Goal: Task Accomplishment & Management: Complete application form

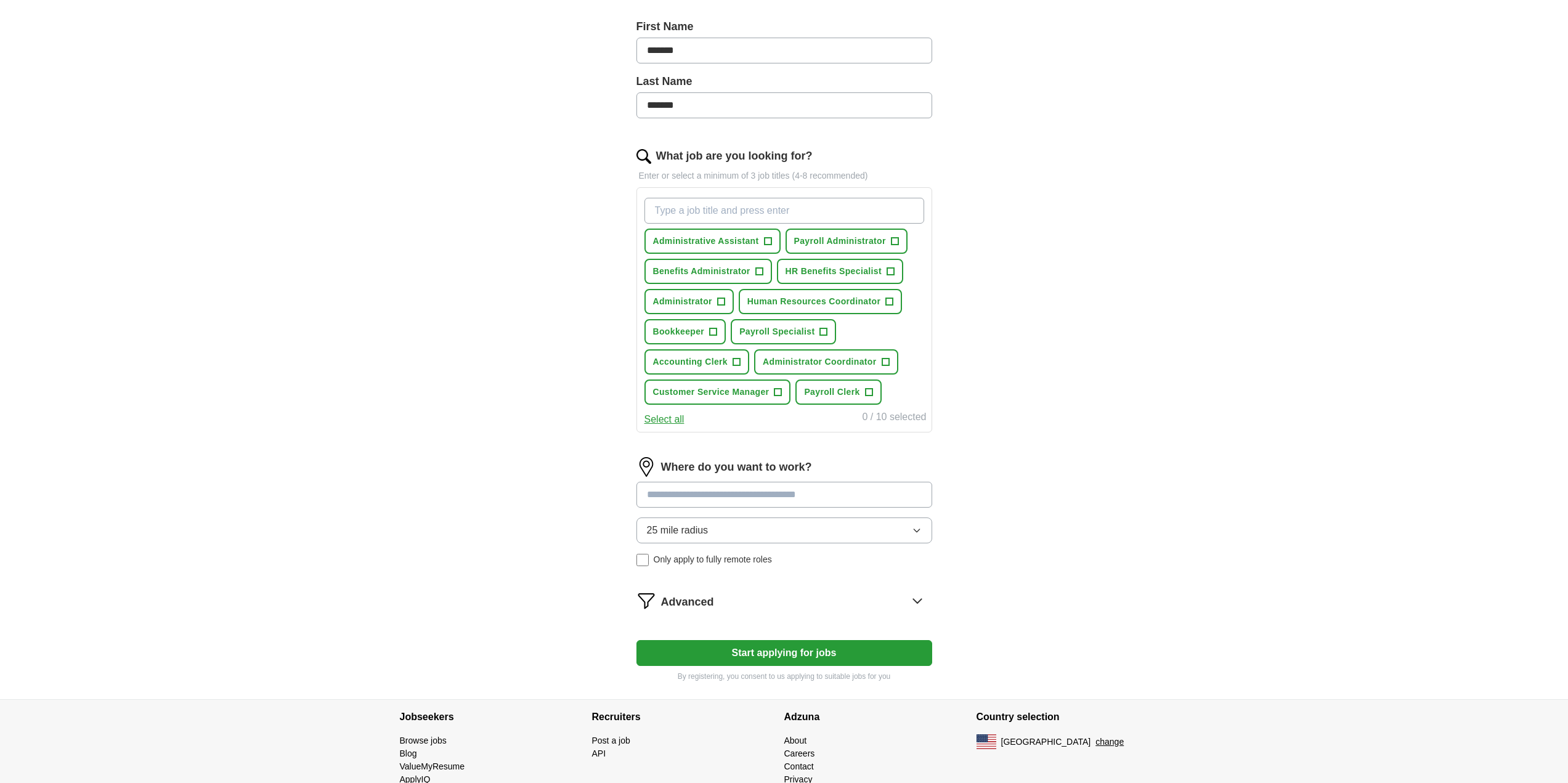
scroll to position [307, 0]
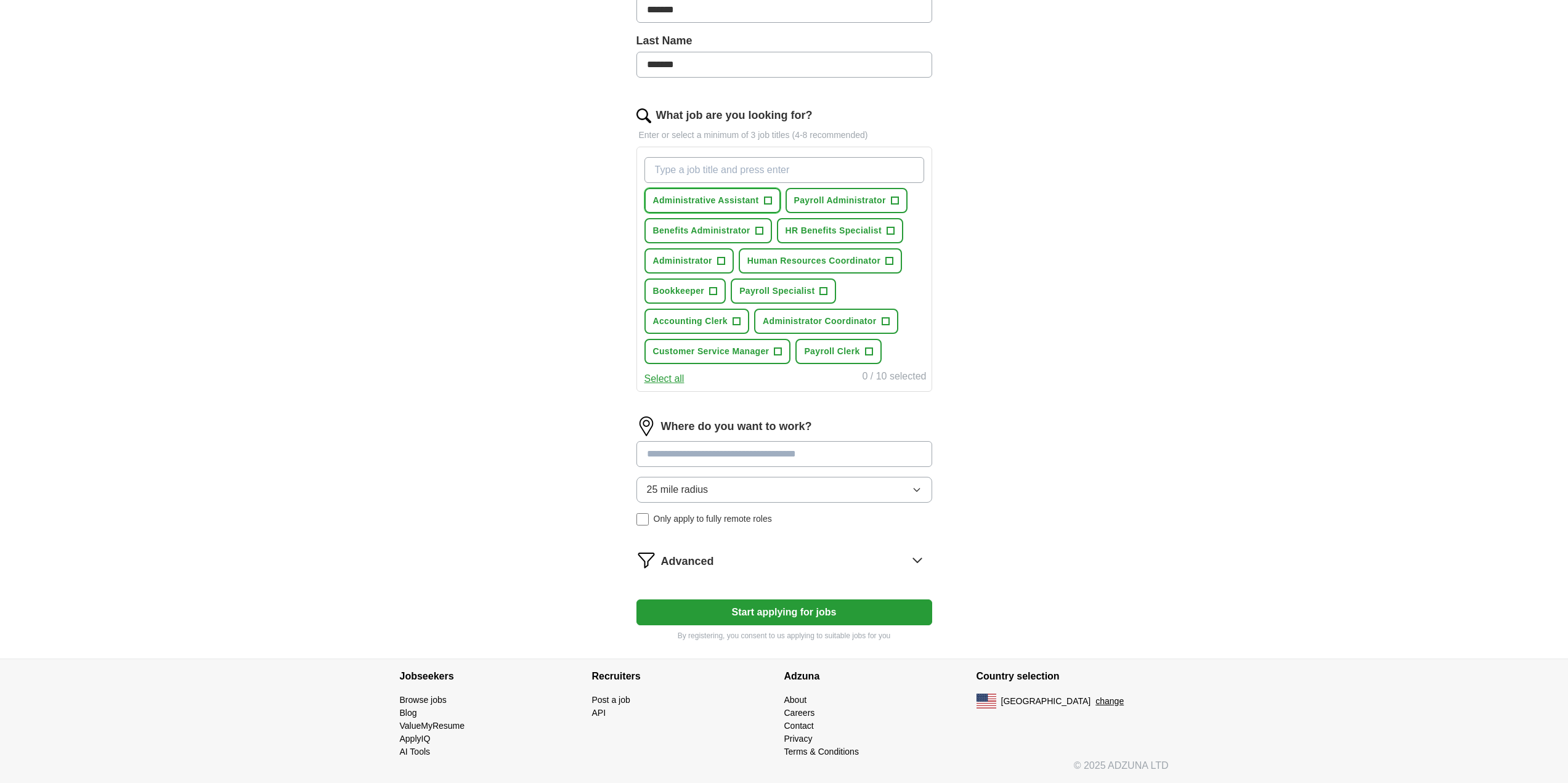
click at [687, 202] on span "Administrative Assistant" at bounding box center [706, 200] width 106 height 13
click at [733, 235] on span "Benefits Administrator" at bounding box center [701, 230] width 97 height 13
click at [797, 260] on span "Human Resources Coordinator" at bounding box center [814, 261] width 133 height 13
click at [703, 318] on span "Accounting Clerk" at bounding box center [691, 321] width 75 height 13
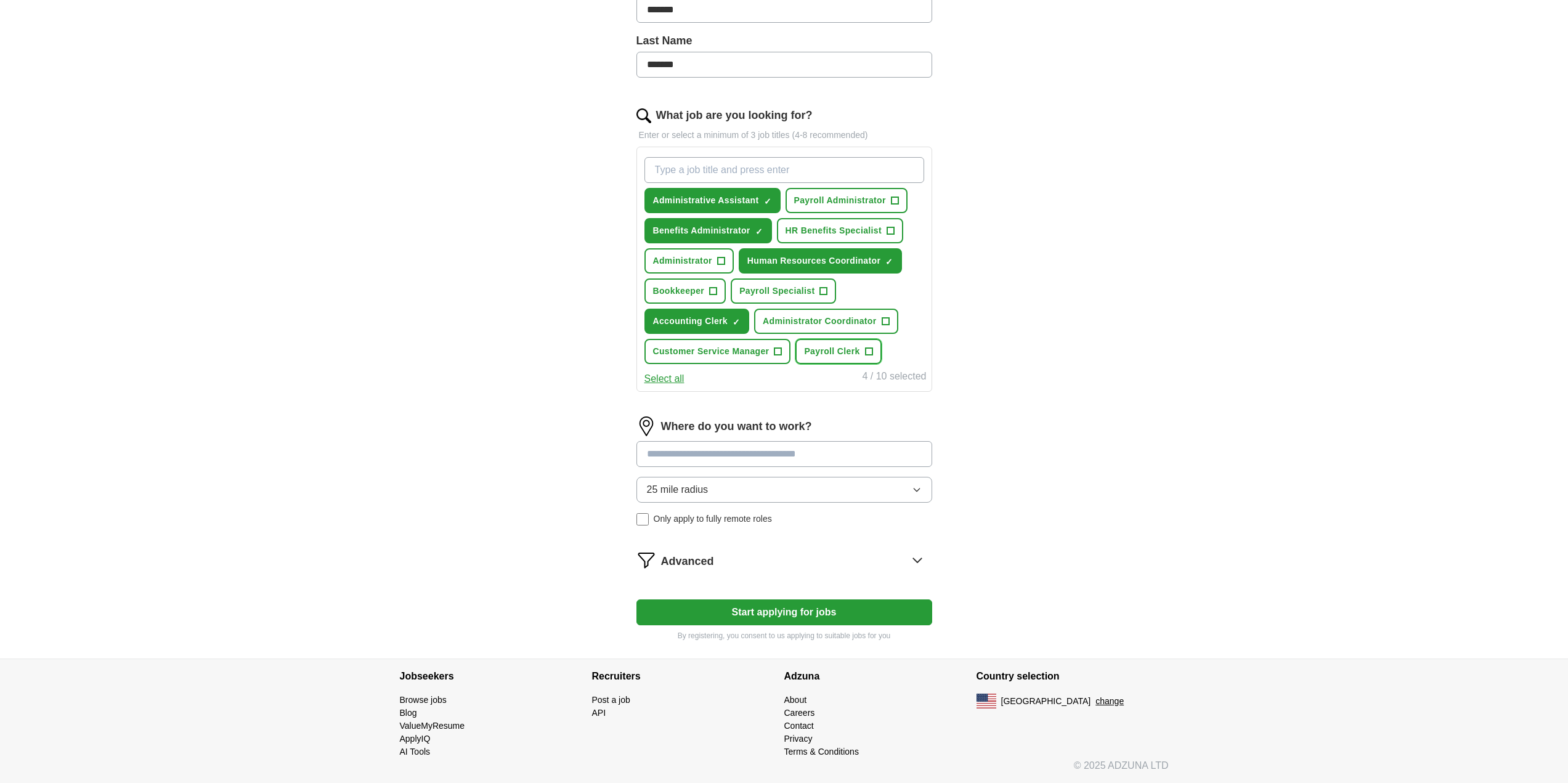
click at [830, 350] on span "Payroll Clerk" at bounding box center [831, 351] width 55 height 13
click at [766, 606] on button "Start applying for jobs" at bounding box center [784, 612] width 296 height 26
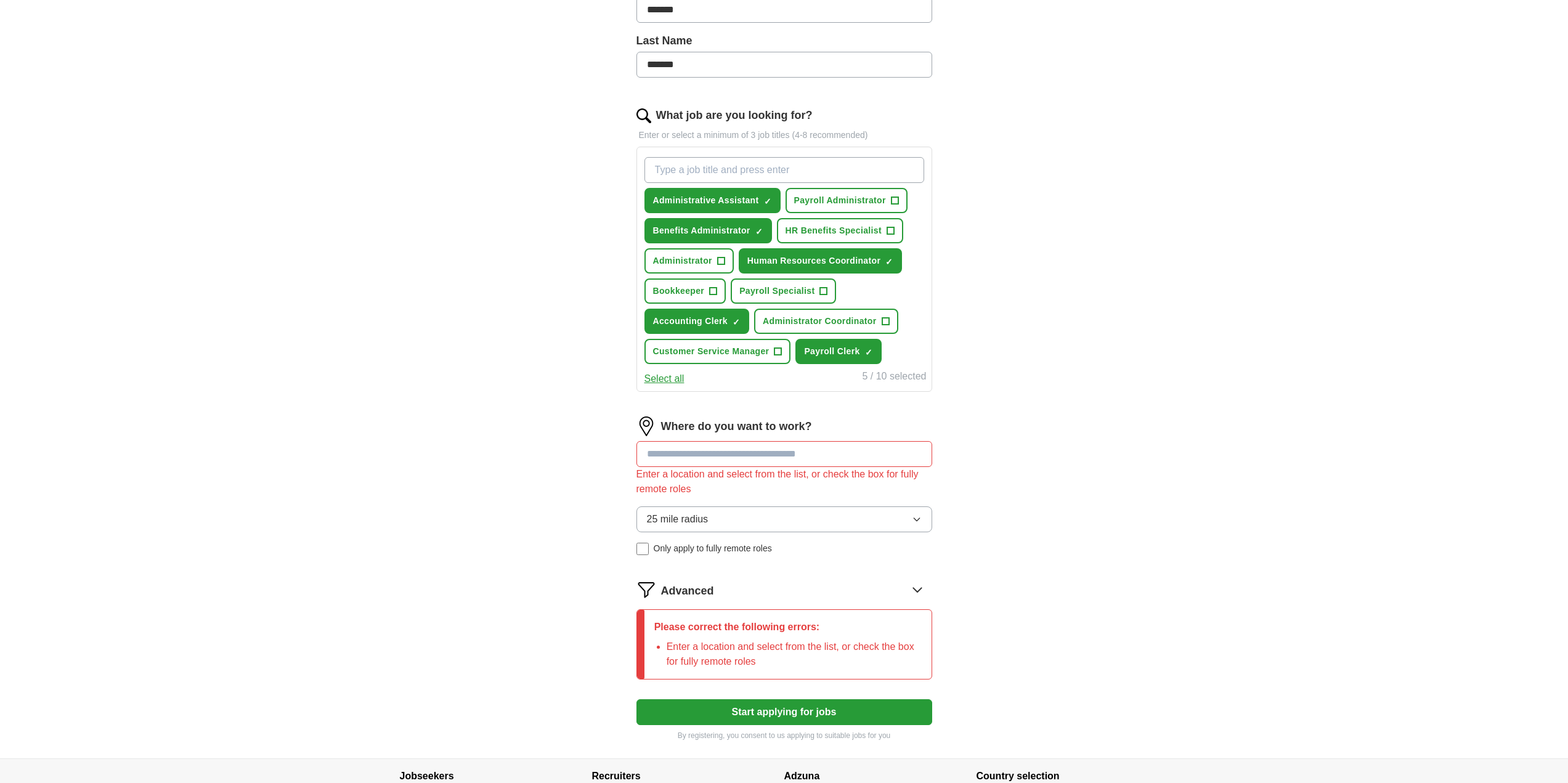
click at [819, 451] on input at bounding box center [784, 454] width 296 height 26
click at [886, 518] on button "25 mile radius" at bounding box center [784, 519] width 296 height 26
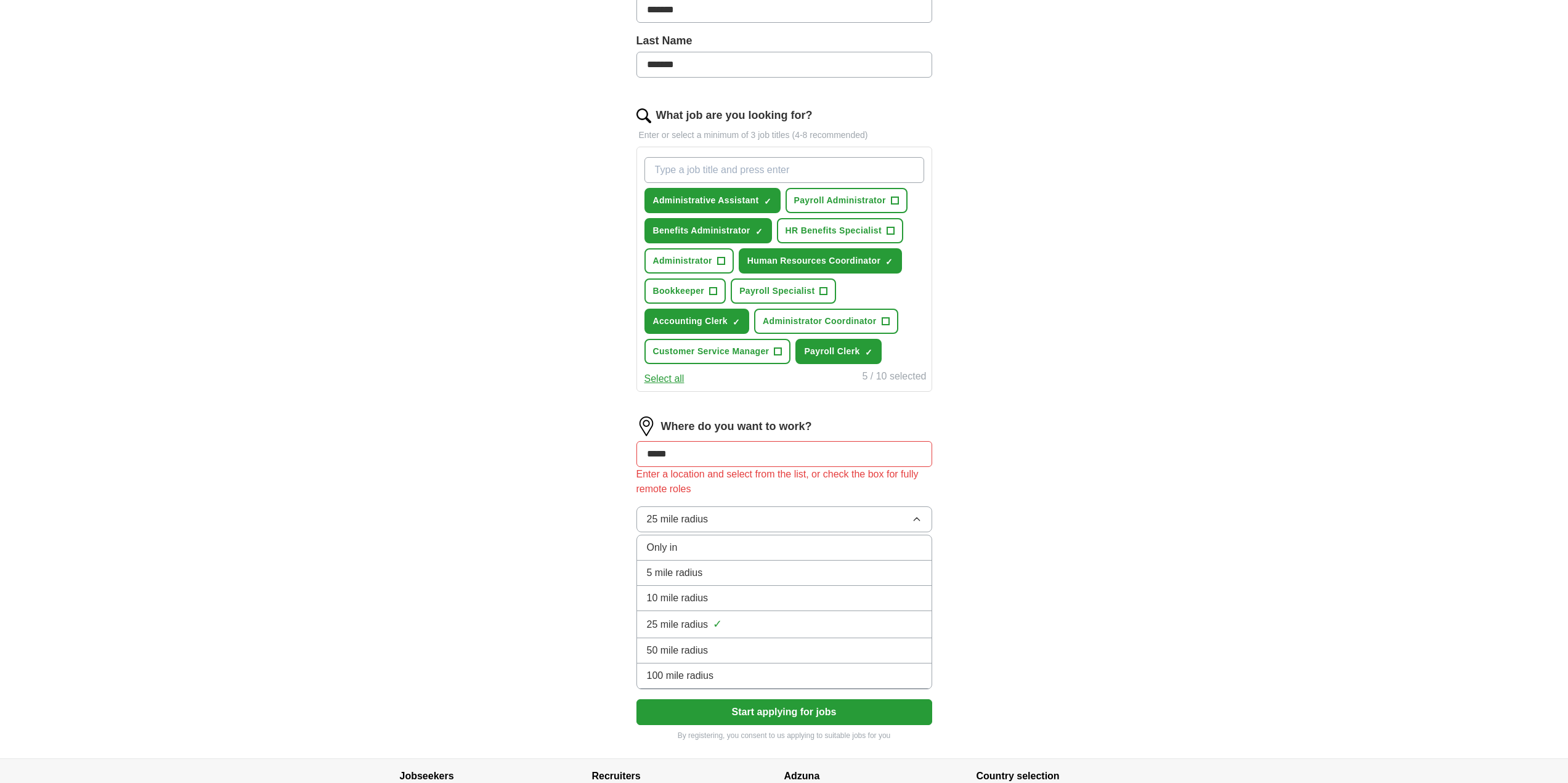
click at [701, 620] on span "25 mile radius" at bounding box center [678, 625] width 61 height 15
drag, startPoint x: 706, startPoint y: 457, endPoint x: 568, endPoint y: 440, distance: 139.0
click at [568, 440] on div "ApplyIQ Let ApplyIQ do the hard work of searching and applying for jobs. Just t…" at bounding box center [784, 244] width 789 height 1027
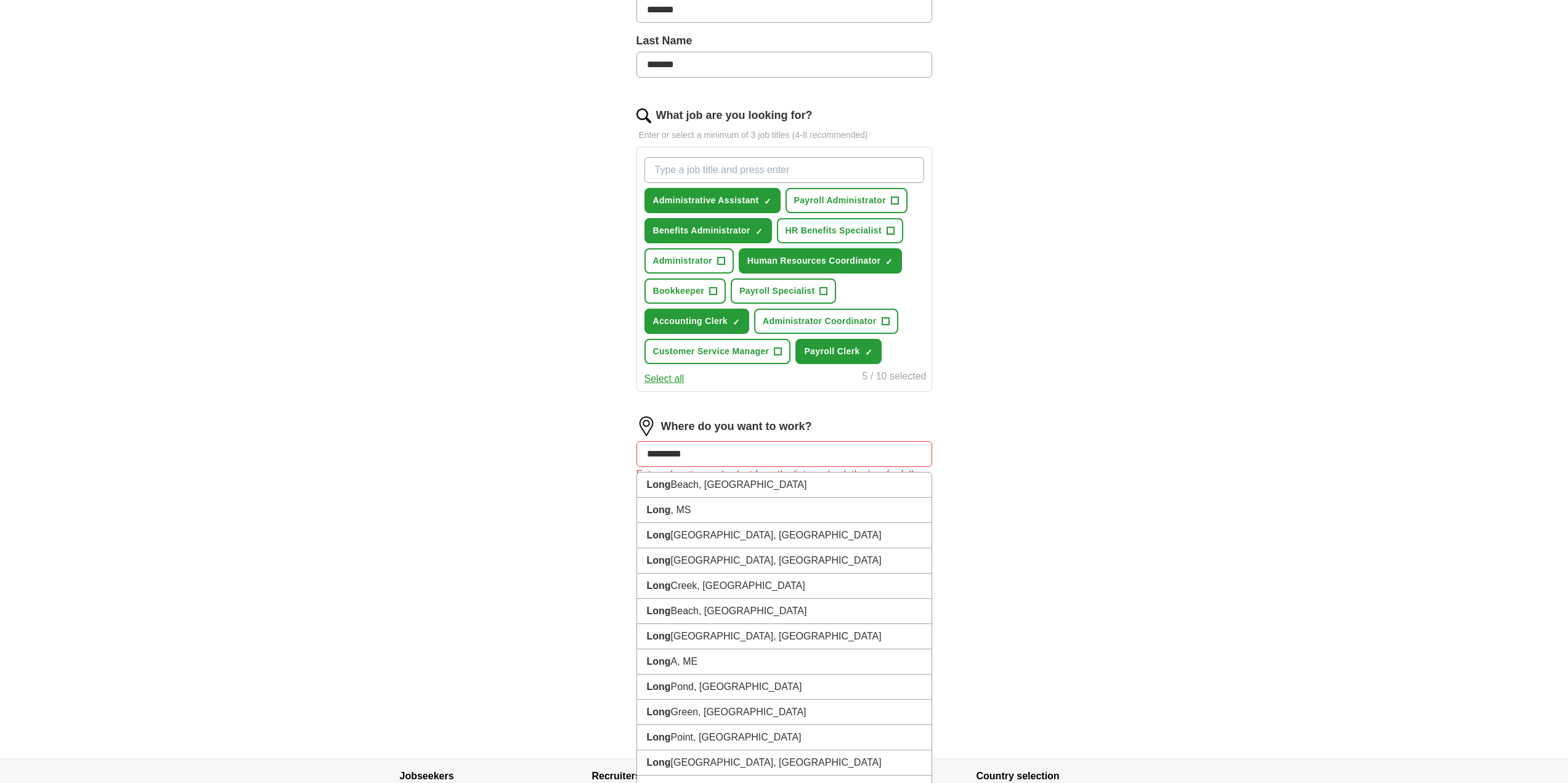
type input "**********"
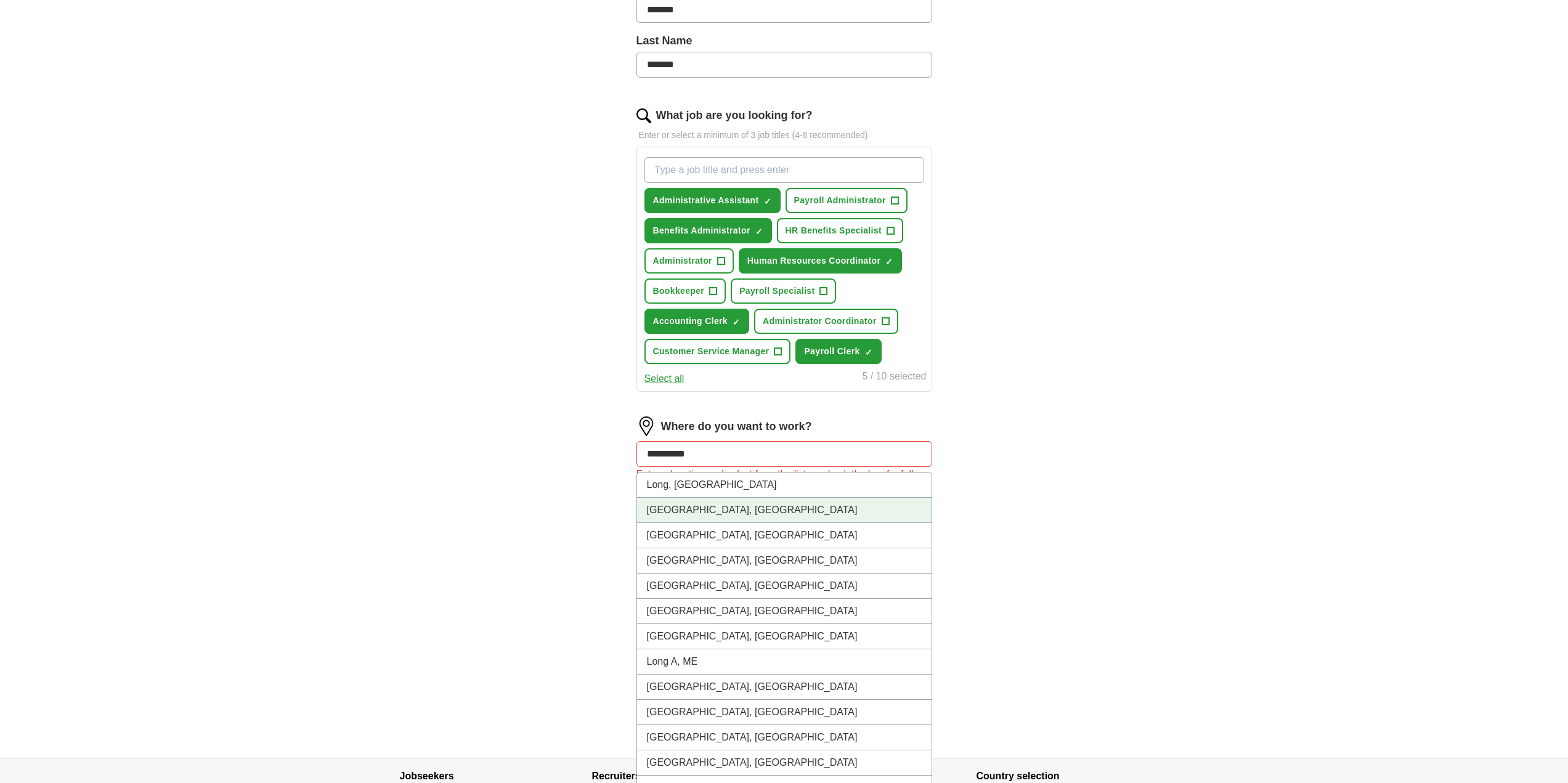
click at [687, 508] on li "[GEOGRAPHIC_DATA], [GEOGRAPHIC_DATA]" at bounding box center [784, 510] width 294 height 25
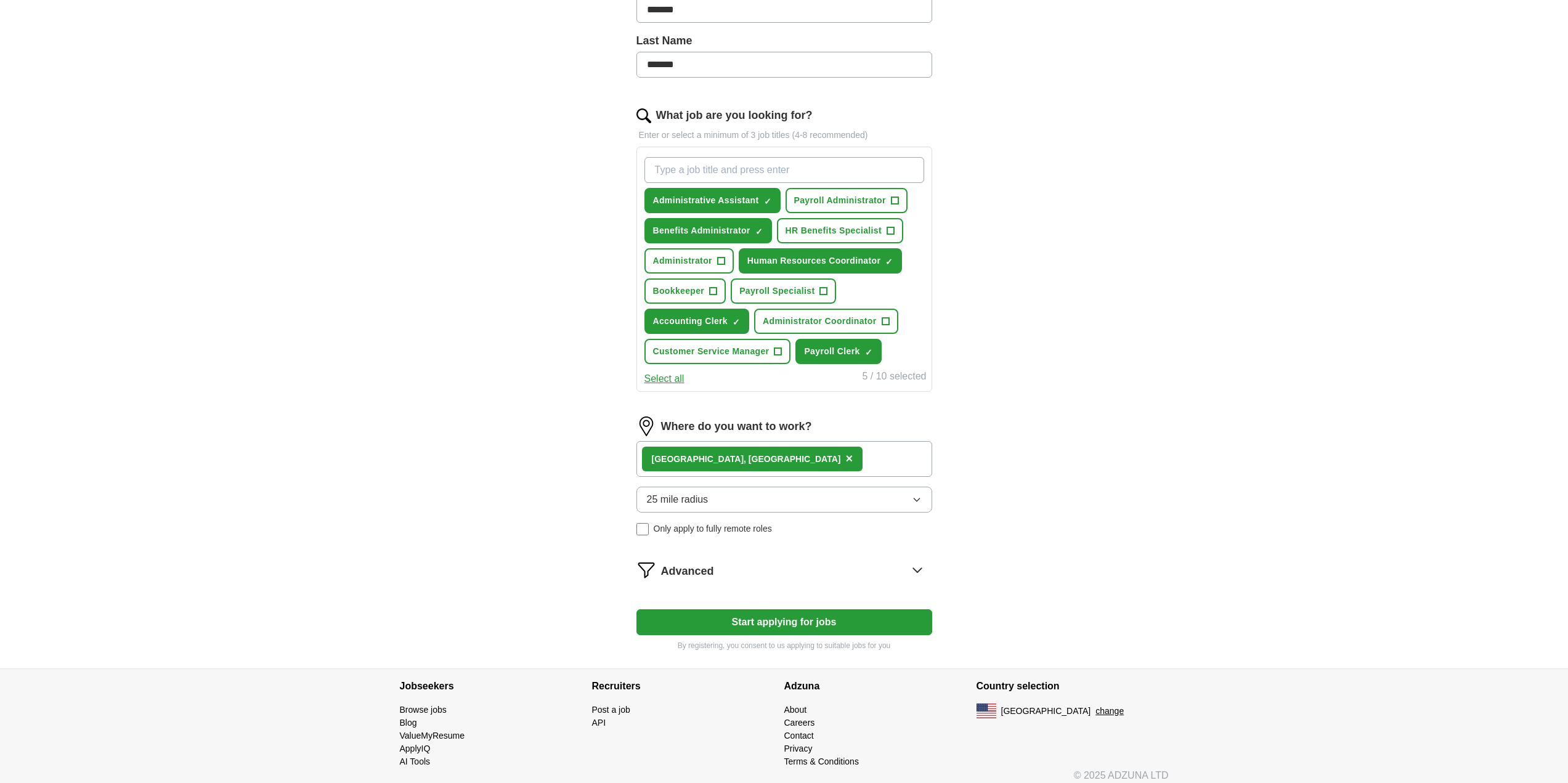
click at [730, 619] on button "Start applying for jobs" at bounding box center [784, 622] width 296 height 26
select select "**"
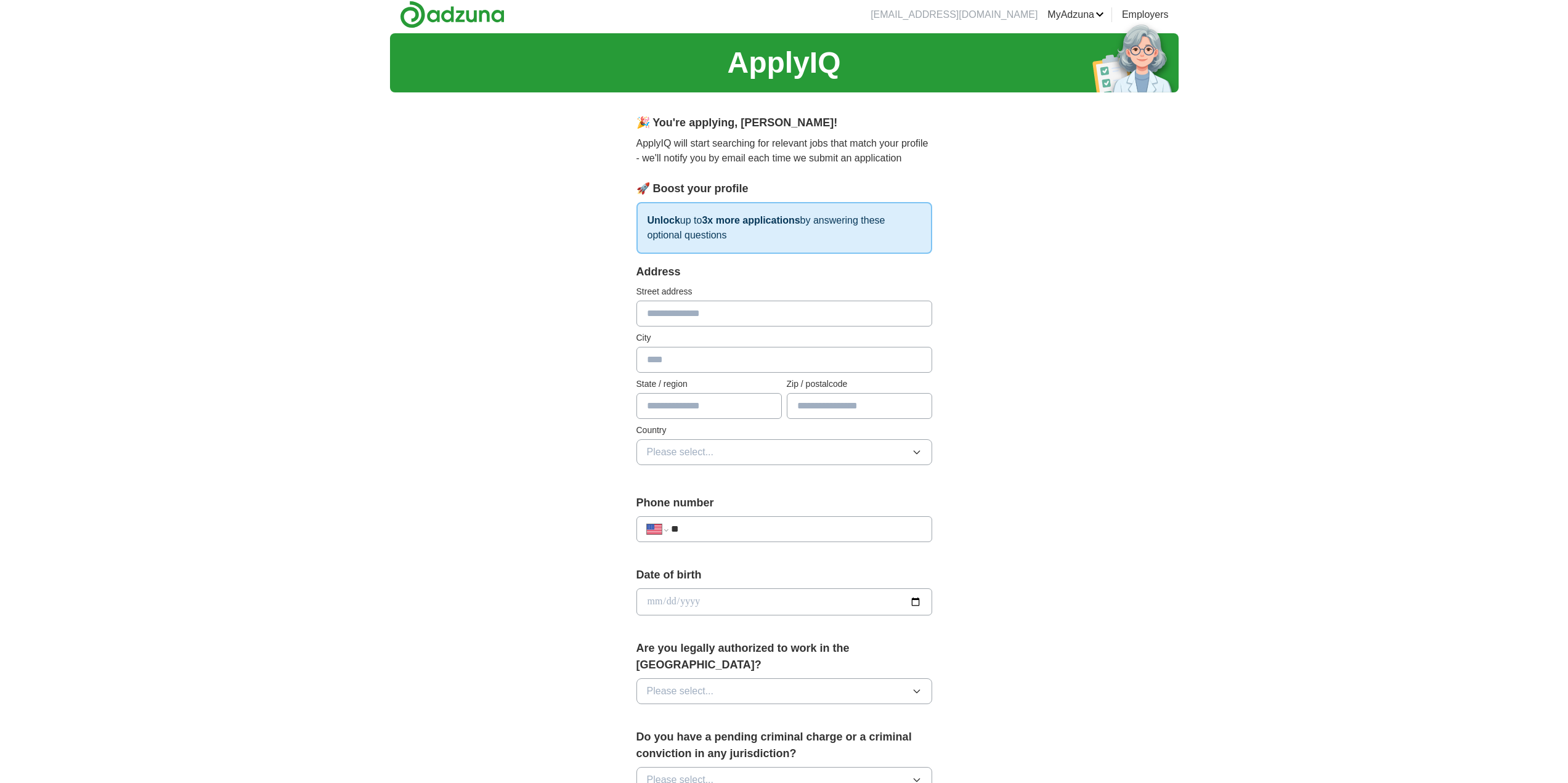
scroll to position [0, 0]
